Goal: Information Seeking & Learning: Learn about a topic

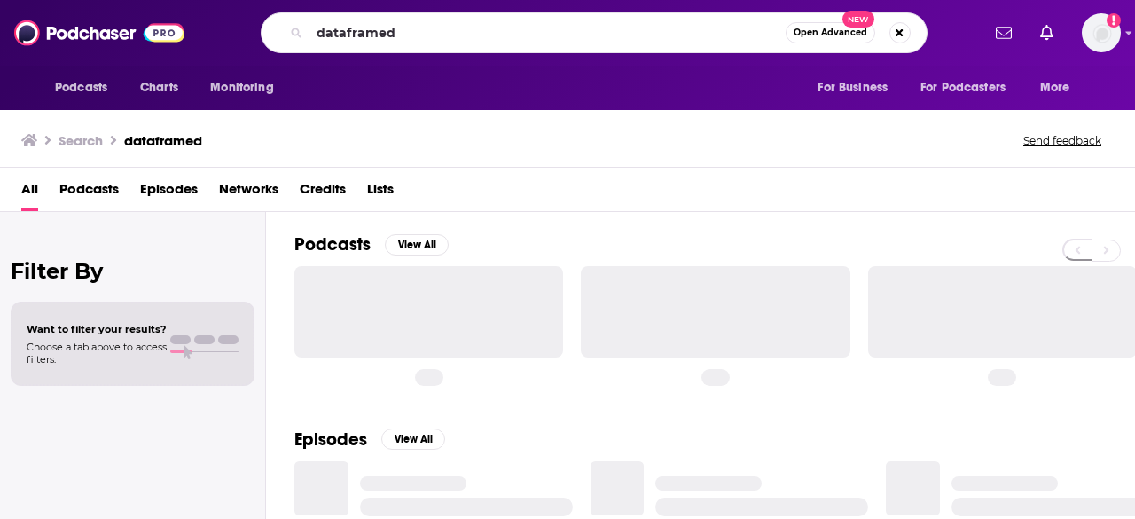
click at [425, 34] on input "dataframed" at bounding box center [548, 33] width 476 height 28
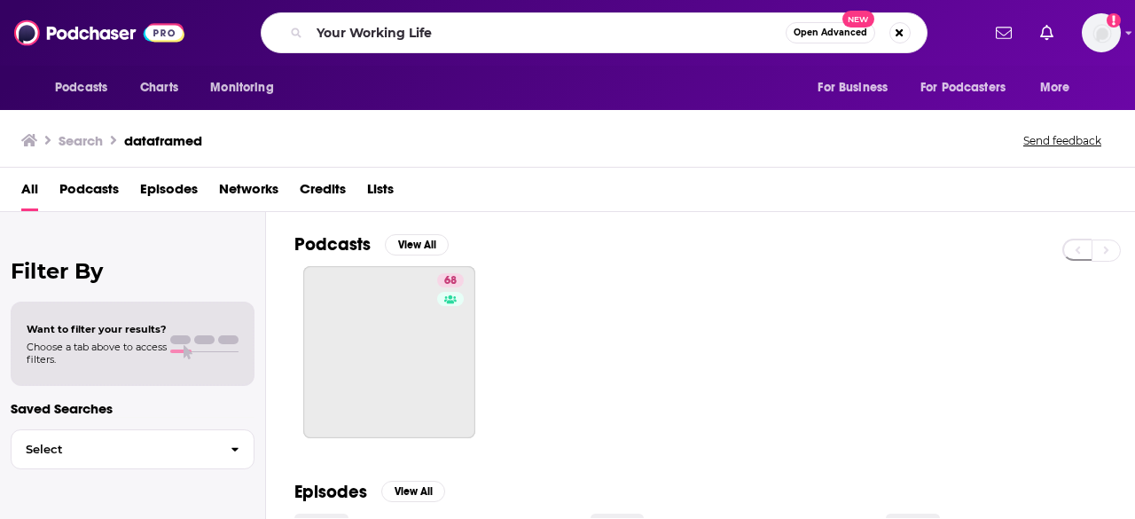
type input "Your Working Life"
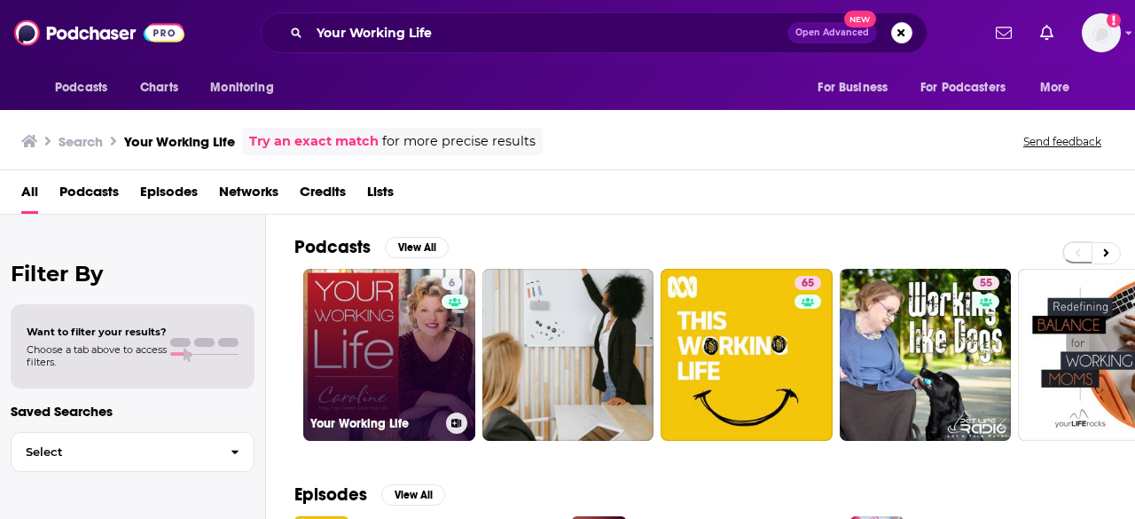
click at [386, 357] on link "6 Your Working Life" at bounding box center [389, 355] width 172 height 172
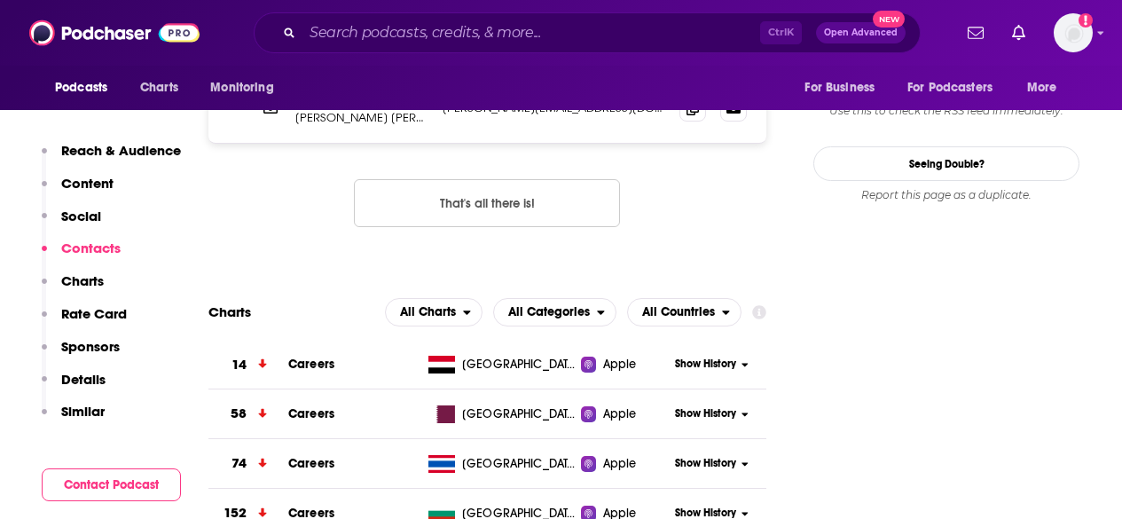
scroll to position [2096, 0]
